Goal: Transaction & Acquisition: Purchase product/service

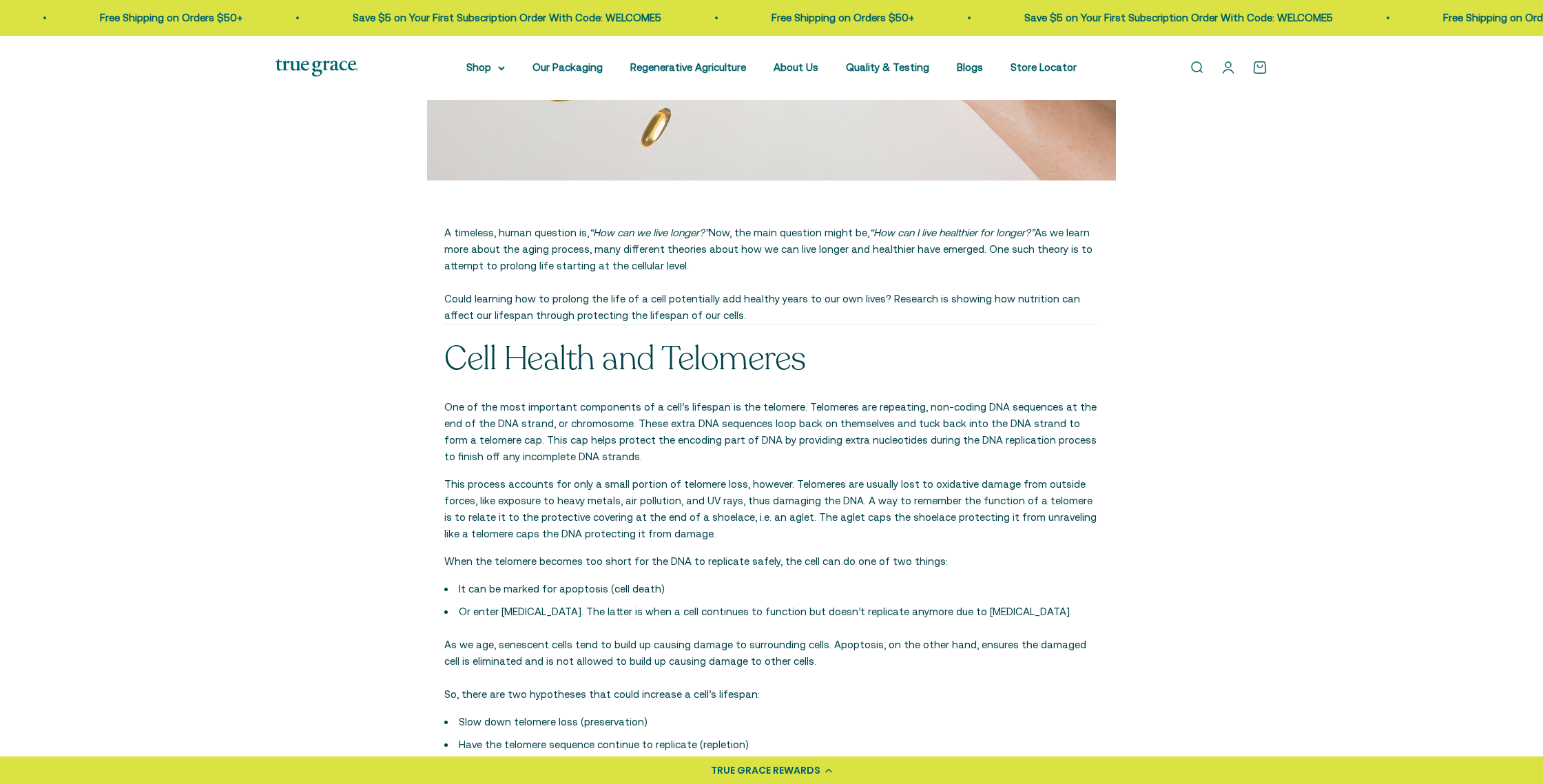
scroll to position [727, 0]
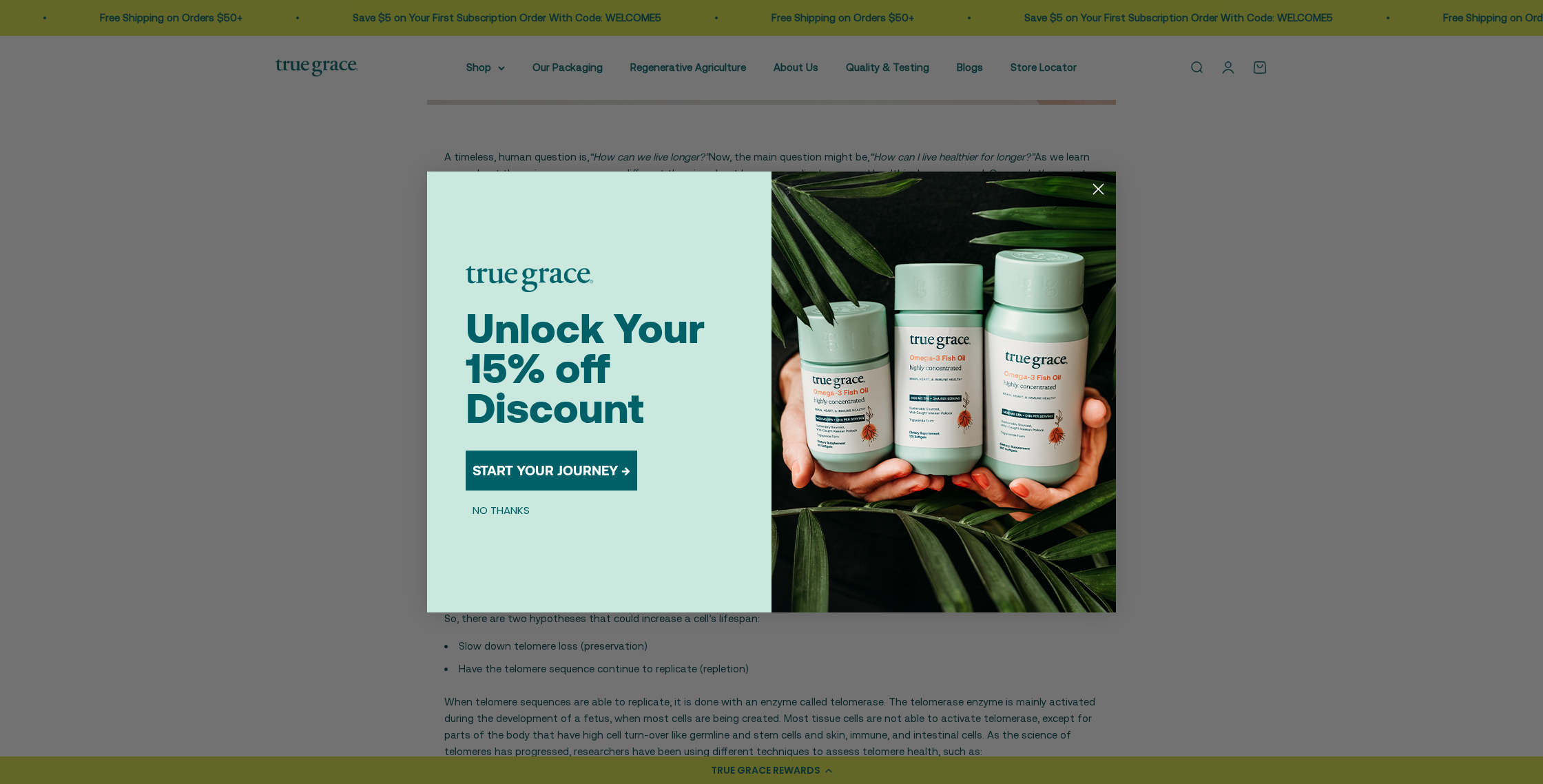
click at [1100, 194] on circle "Close dialog" at bounding box center [1098, 189] width 22 height 22
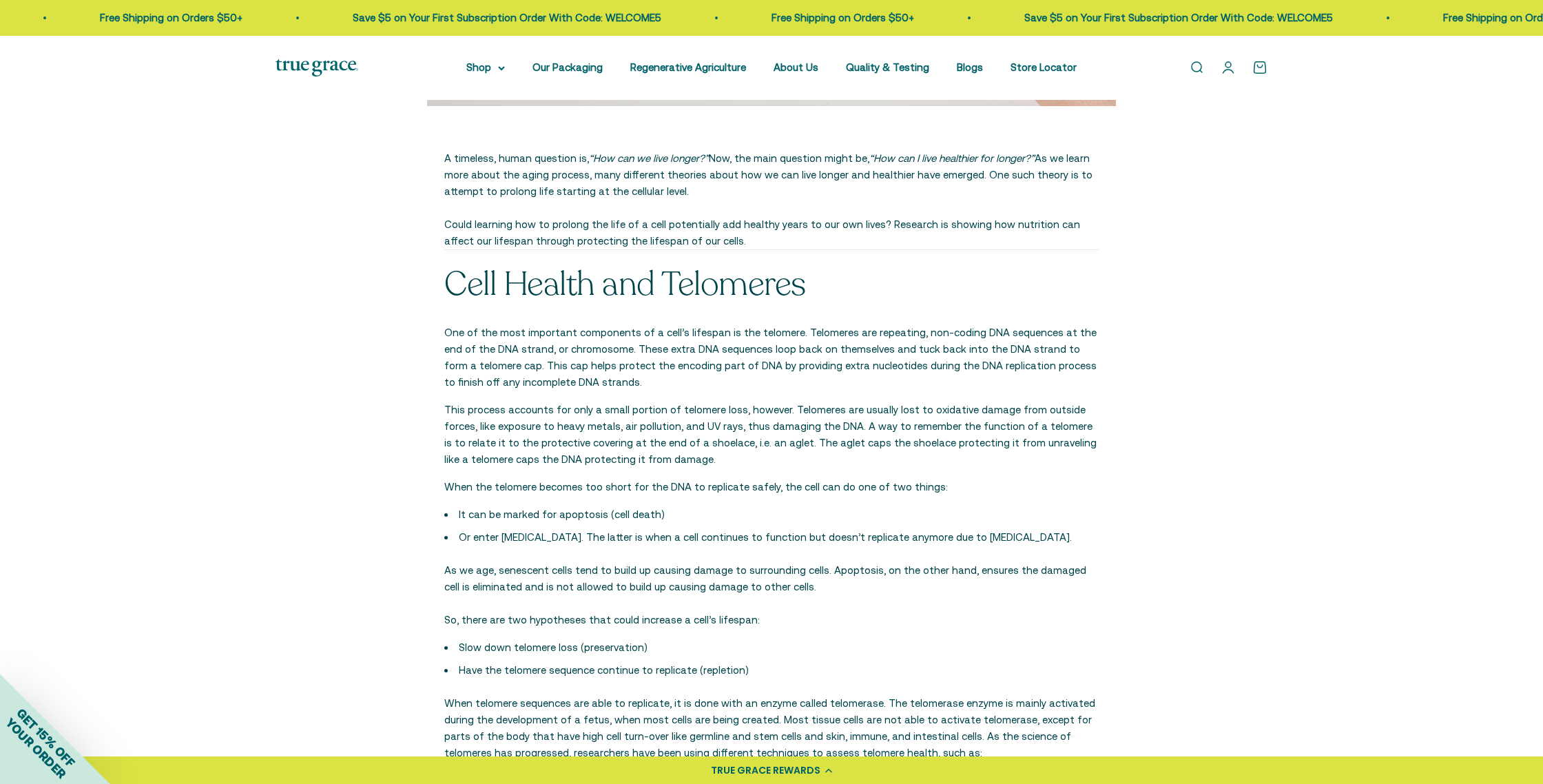
scroll to position [0, 0]
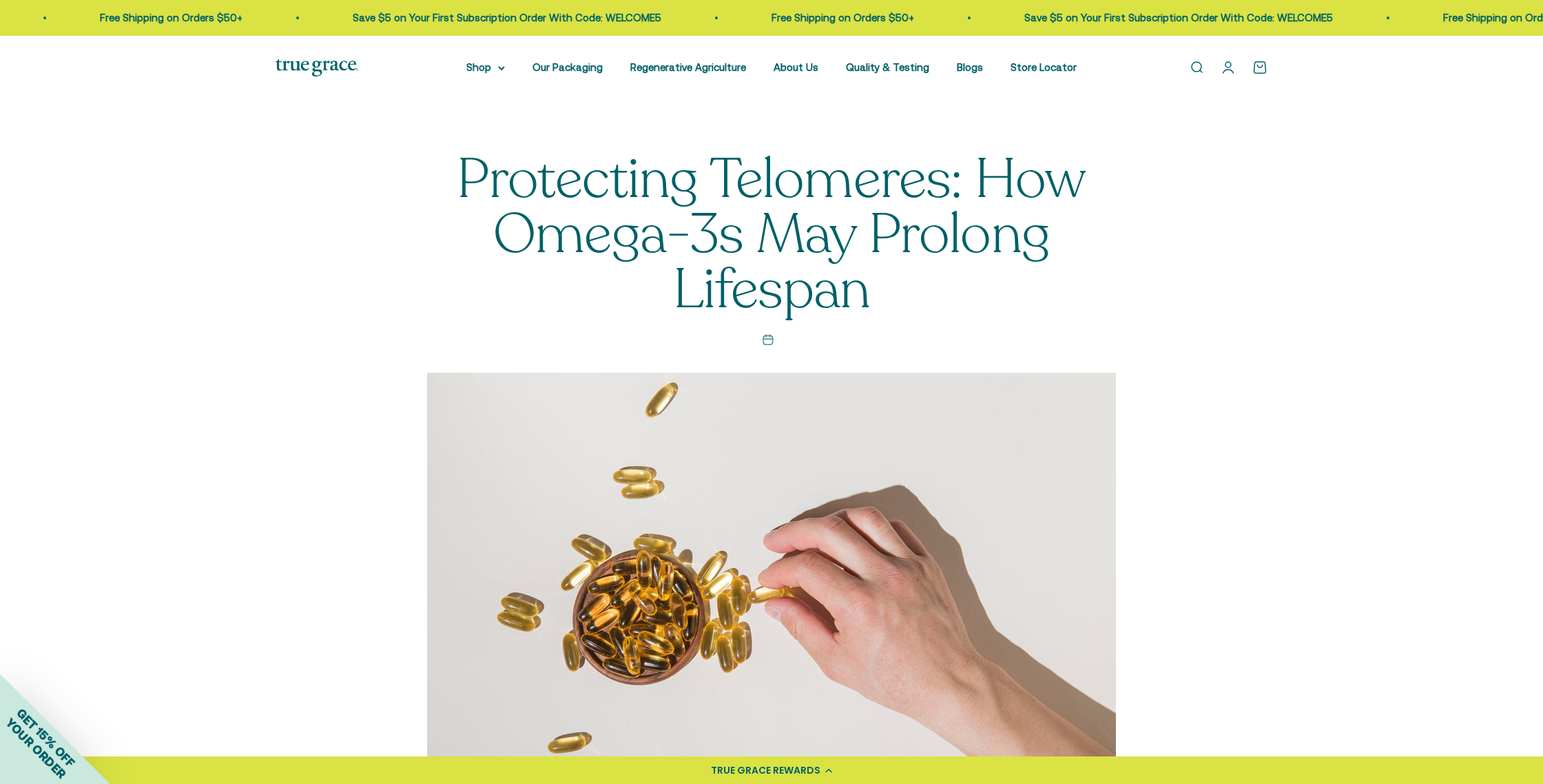
click at [300, 65] on img at bounding box center [317, 67] width 83 height 18
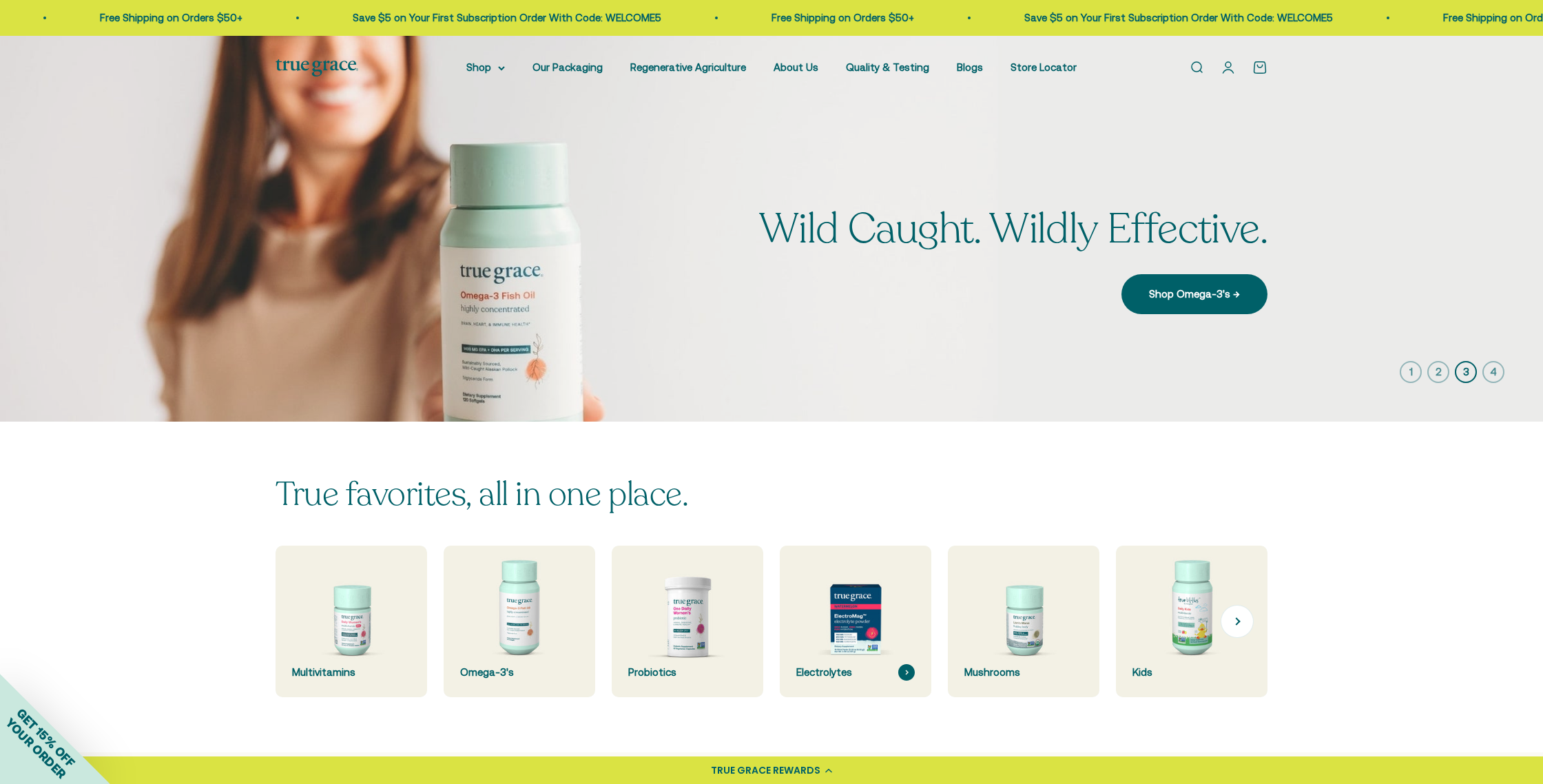
click at [869, 629] on img at bounding box center [855, 621] width 161 height 161
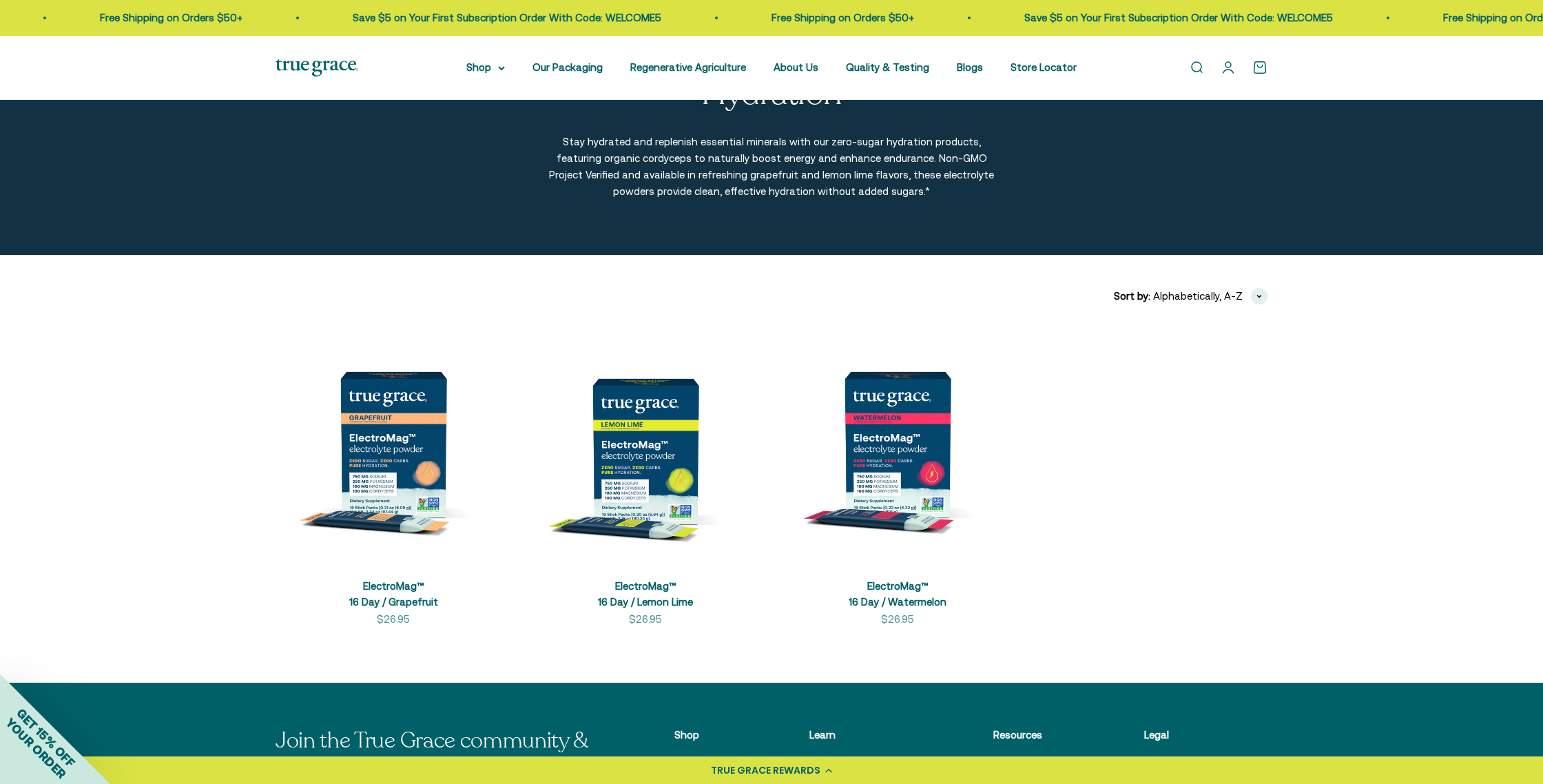
scroll to position [166, 0]
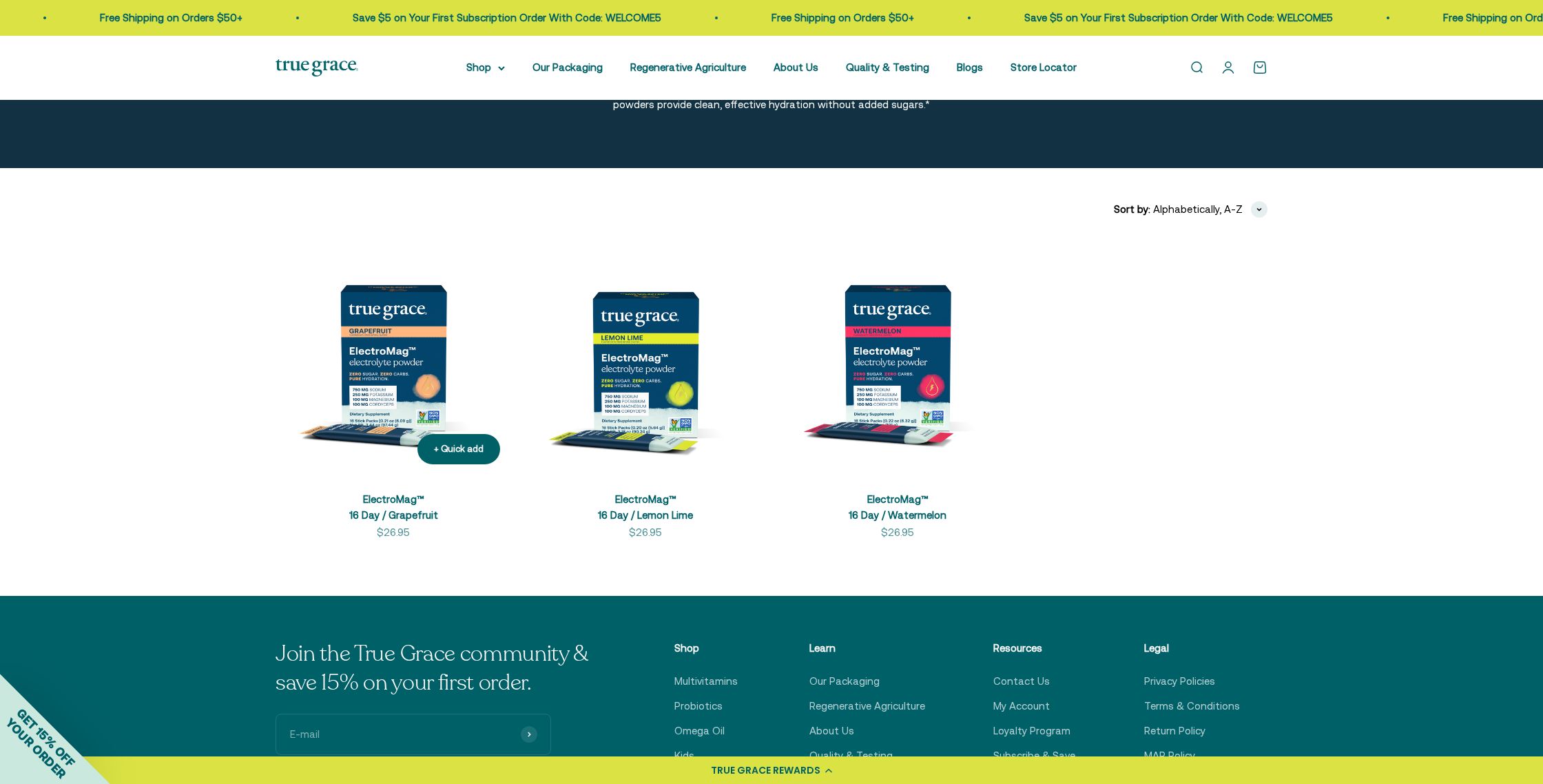
click at [396, 365] on img at bounding box center [393, 358] width 236 height 236
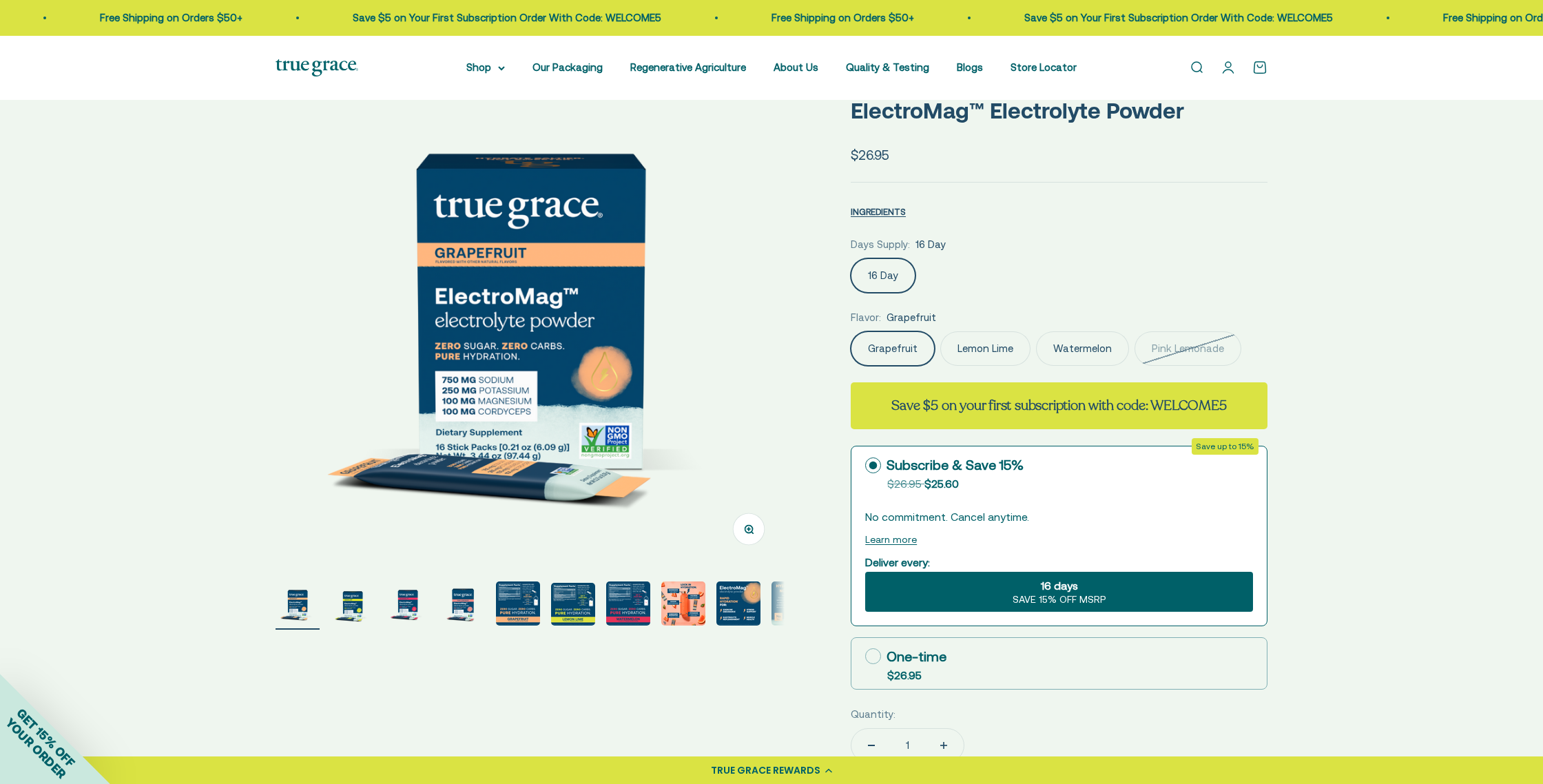
scroll to position [90, 0]
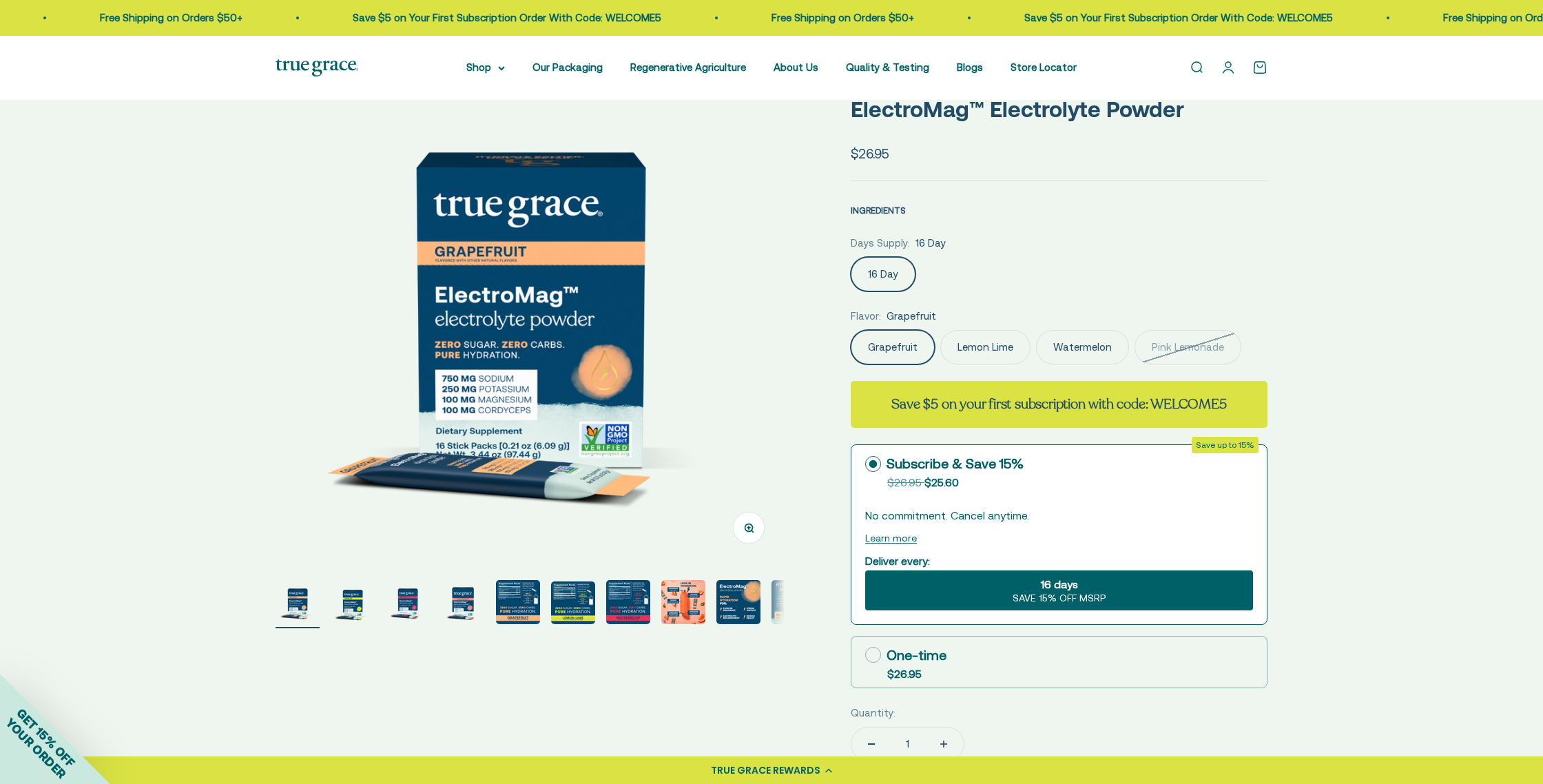
click at [882, 208] on span "INGREDIENTS" at bounding box center [878, 210] width 55 height 11
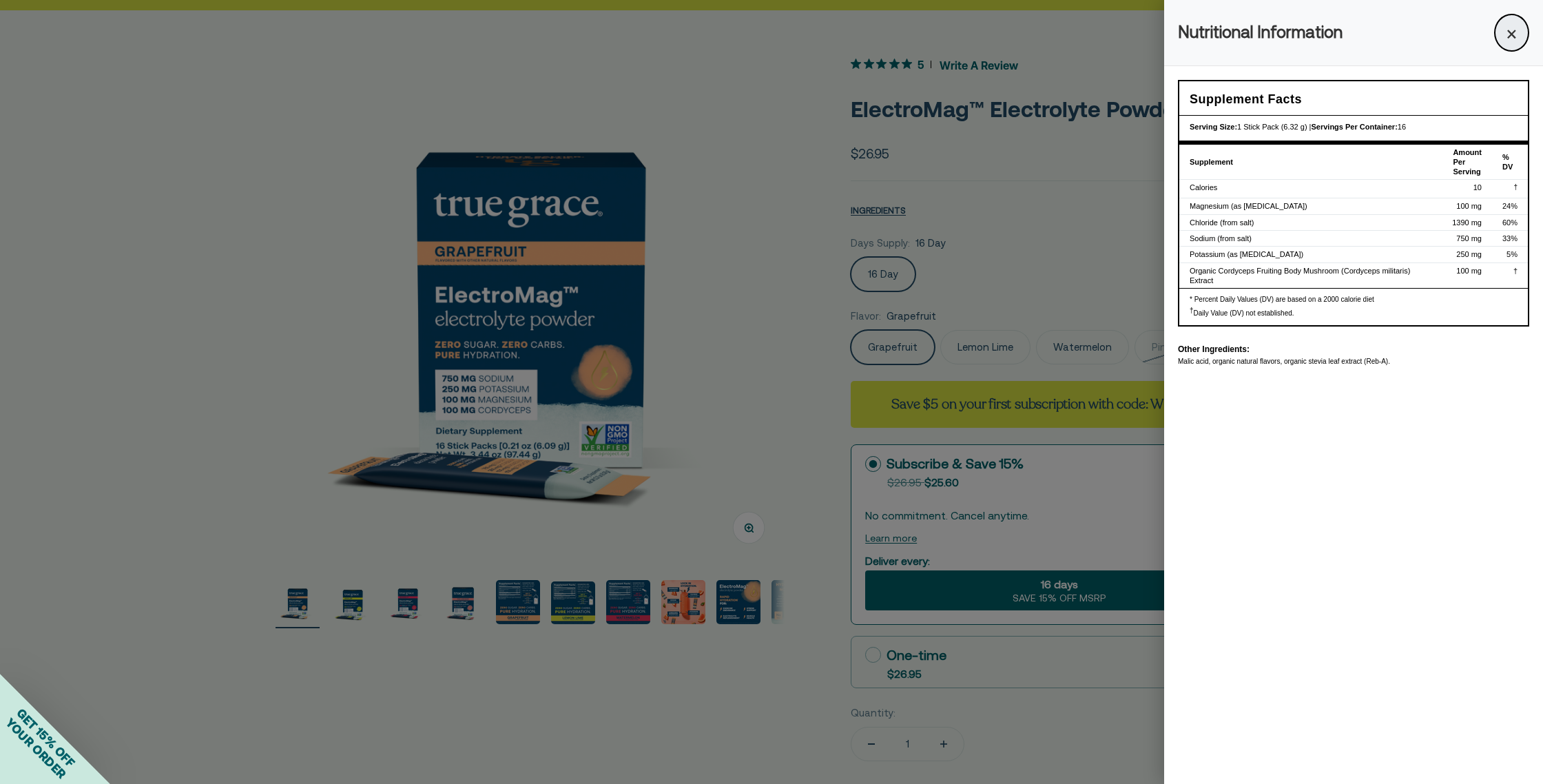
click at [1518, 30] on button "×" at bounding box center [1511, 33] width 35 height 38
